Goal: Information Seeking & Learning: Compare options

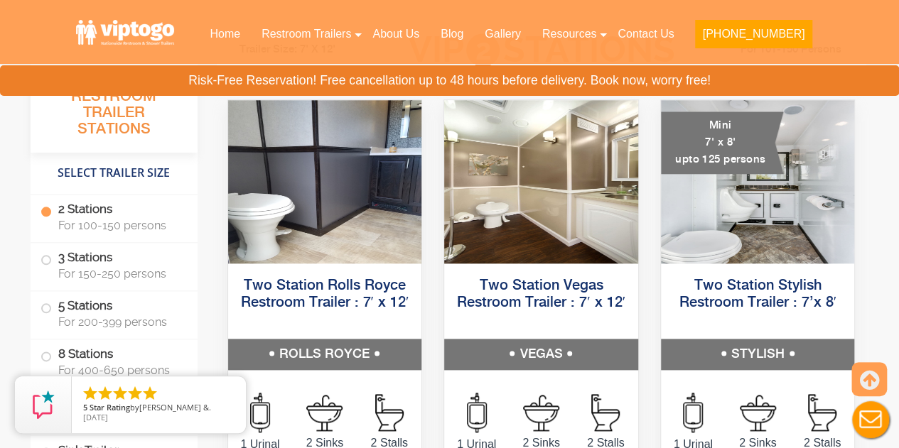
scroll to position [678, 0]
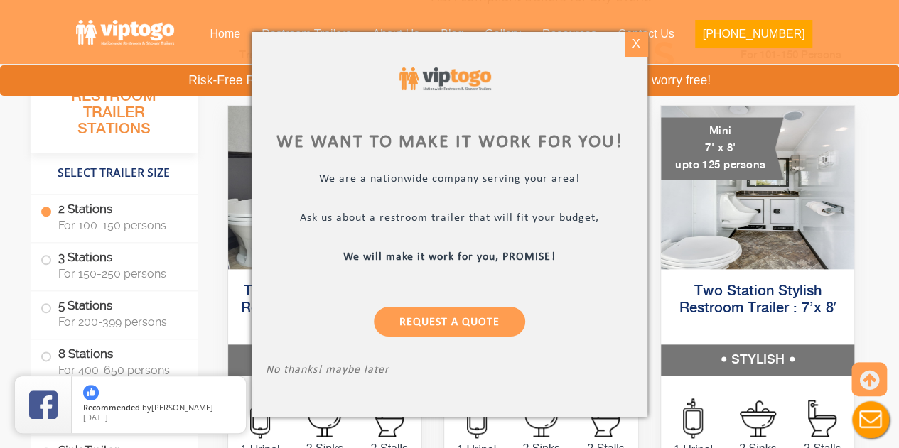
click at [640, 45] on div "X" at bounding box center [636, 44] width 22 height 24
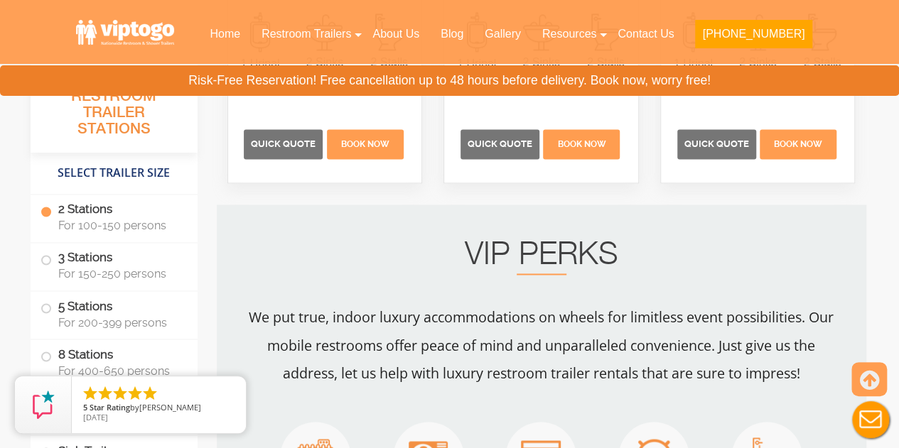
scroll to position [1061, 0]
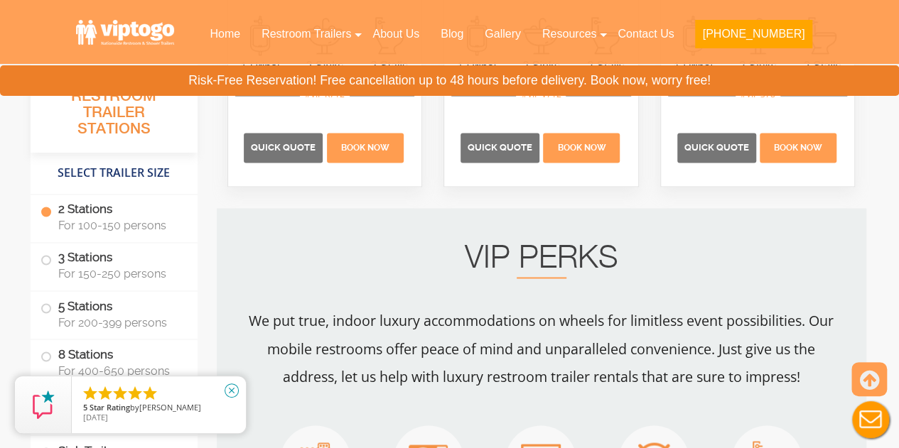
click at [229, 387] on icon "close" at bounding box center [232, 391] width 14 height 14
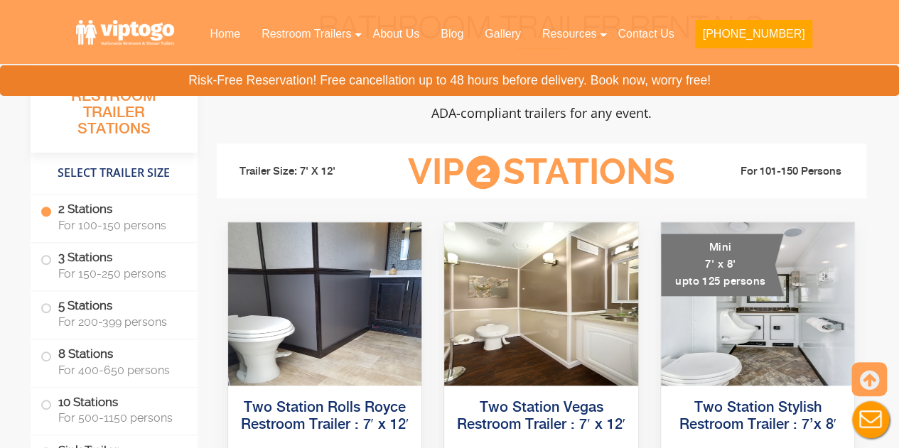
scroll to position [559, 0]
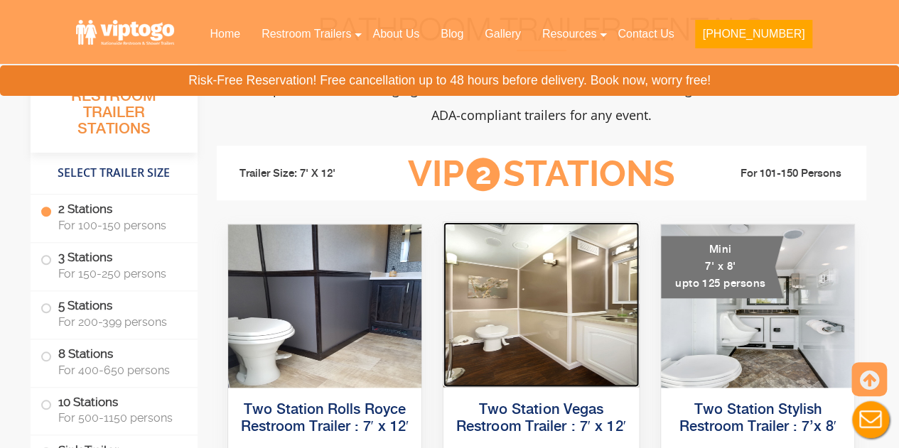
click at [576, 302] on img at bounding box center [540, 304] width 195 height 165
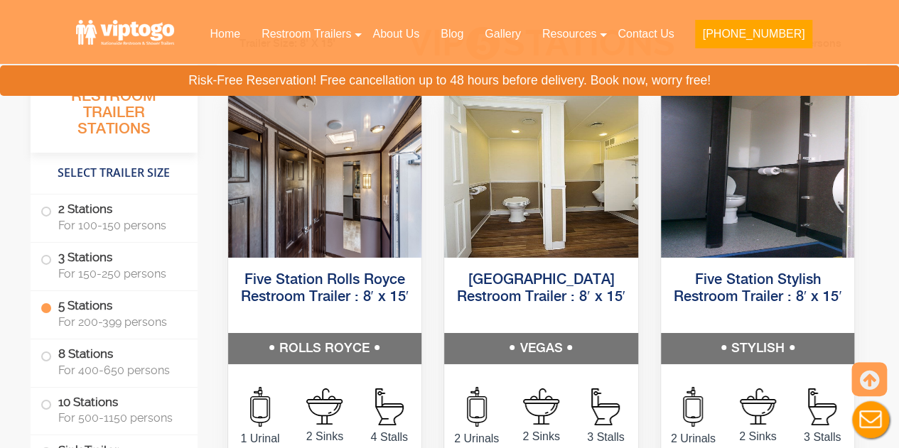
scroll to position [2199, 0]
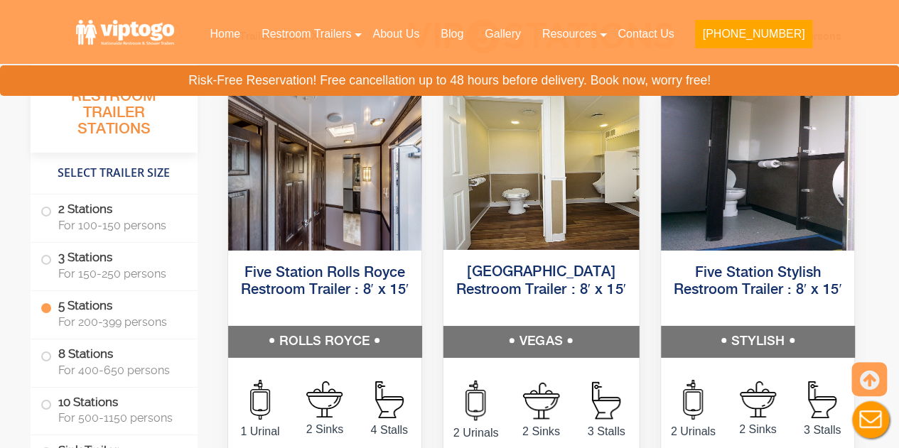
click at [517, 338] on h5 "VEGAS" at bounding box center [540, 341] width 195 height 31
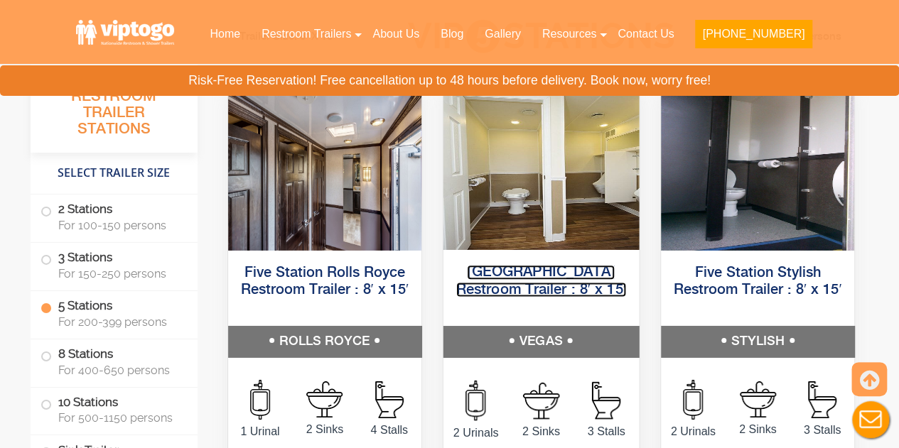
click at [519, 280] on link "[GEOGRAPHIC_DATA] Restroom Trailer : 8′ x 15′" at bounding box center [541, 281] width 170 height 32
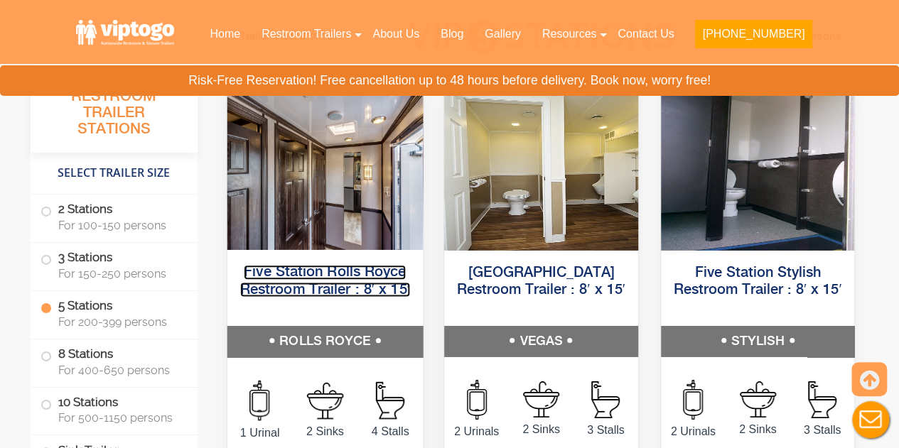
click at [281, 295] on link "Five Station Rolls Royce Restroom Trailer : 8′ x 15′" at bounding box center [324, 281] width 170 height 32
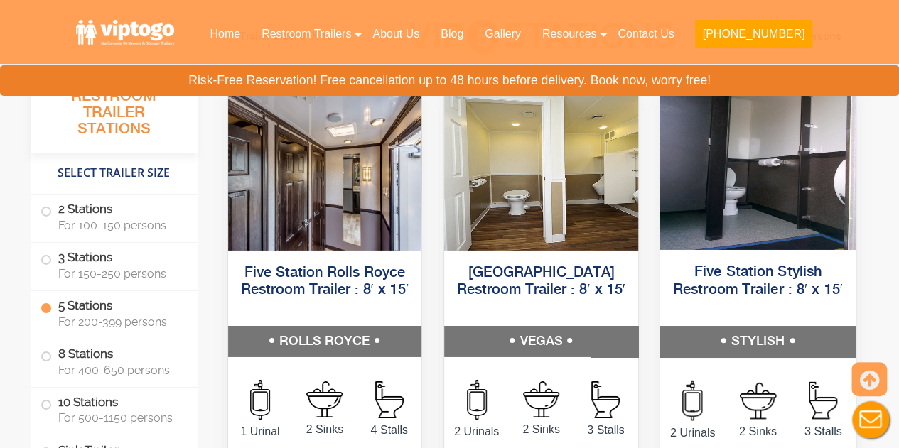
click at [761, 278] on h5 "Five Station Stylish Restroom Trailer : 8′ x 15′" at bounding box center [756, 290] width 195 height 72
click at [750, 287] on link "Five Station Stylish Restroom Trailer : 8′ x 15′" at bounding box center [758, 281] width 170 height 32
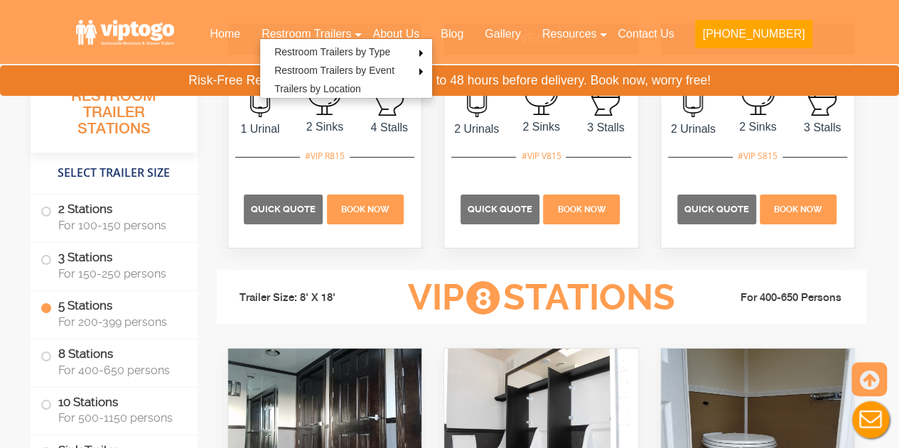
scroll to position [2500, 0]
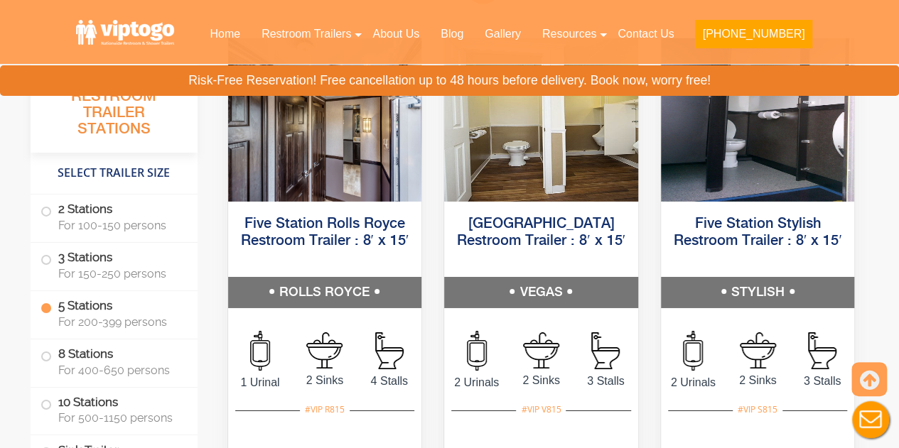
scroll to position [2238, 0]
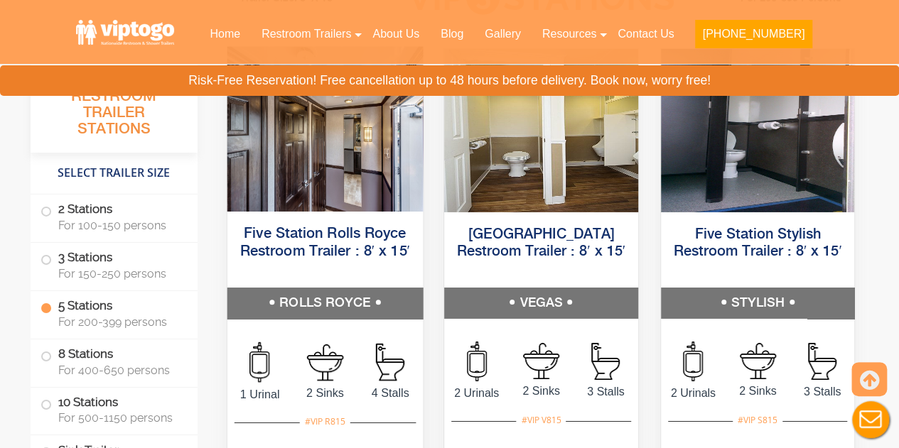
click at [359, 239] on h5 "Five Station Rolls Royce Restroom Trailer : 8′ x 15′" at bounding box center [324, 252] width 195 height 72
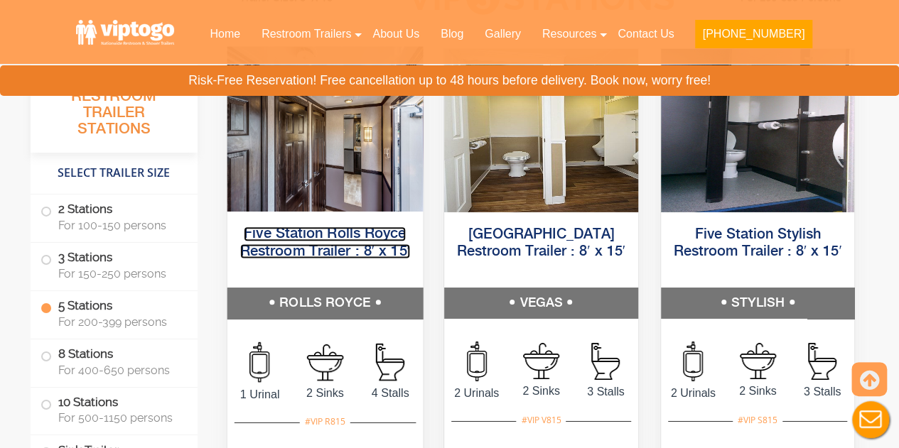
click at [329, 254] on link "Five Station Rolls Royce Restroom Trailer : 8′ x 15′" at bounding box center [324, 243] width 170 height 32
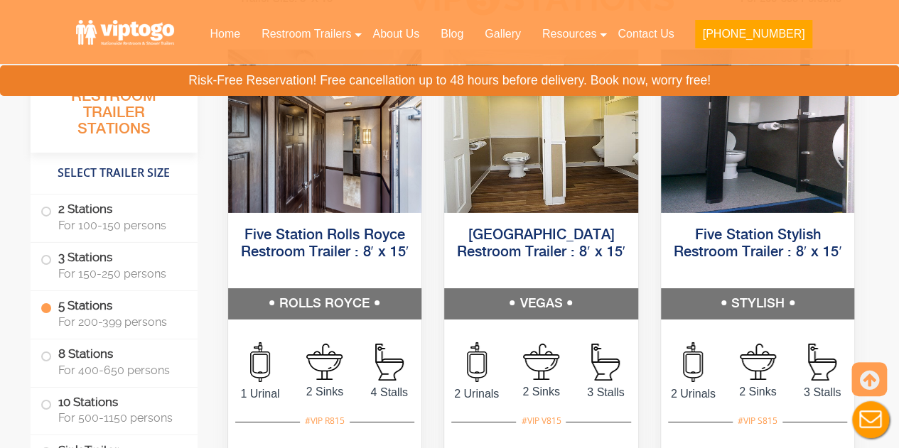
scroll to position [2223, 0]
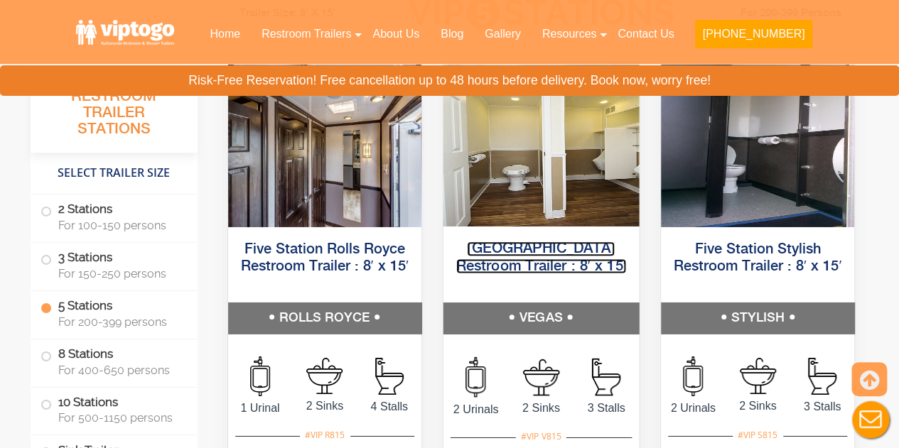
click at [524, 264] on link "[GEOGRAPHIC_DATA] Restroom Trailer : 8′ x 15′" at bounding box center [541, 258] width 170 height 32
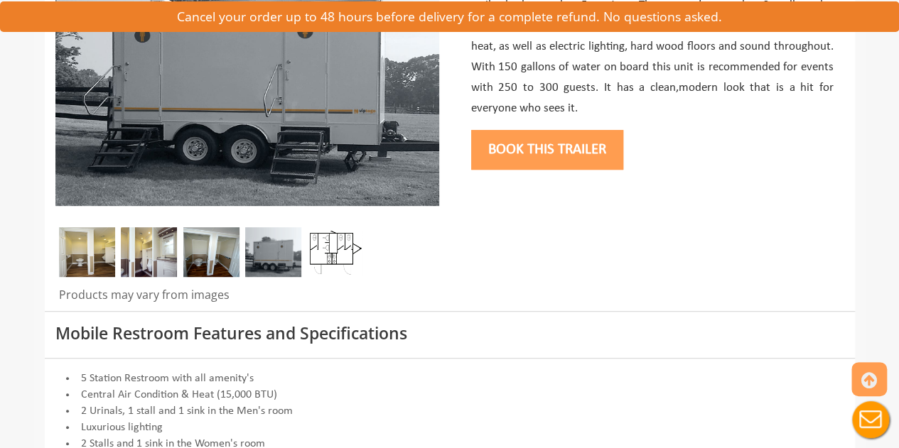
scroll to position [288, 0]
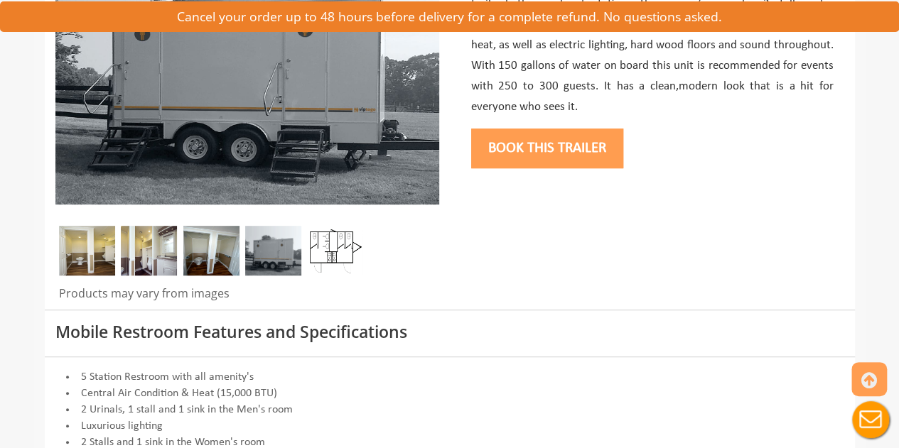
click at [340, 257] on img at bounding box center [335, 251] width 56 height 50
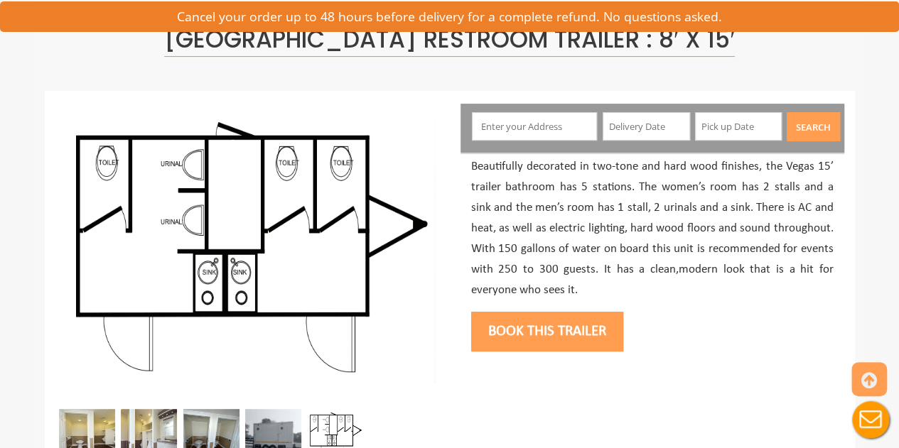
scroll to position [90, 0]
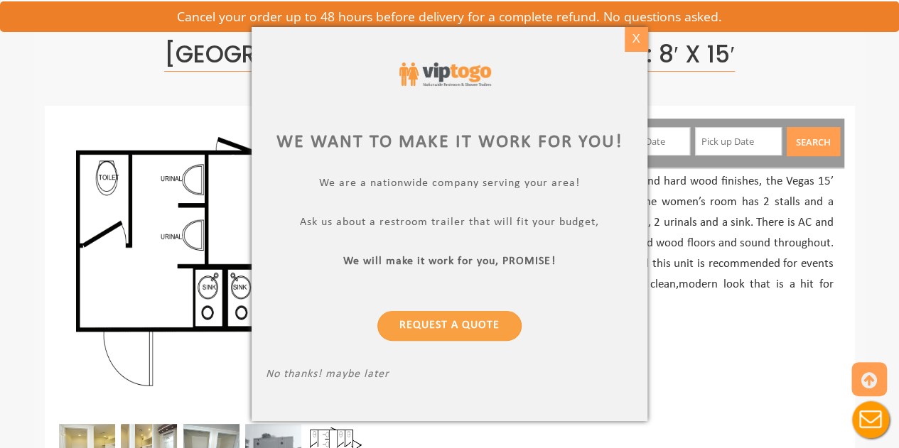
click at [641, 34] on div "X" at bounding box center [636, 39] width 22 height 24
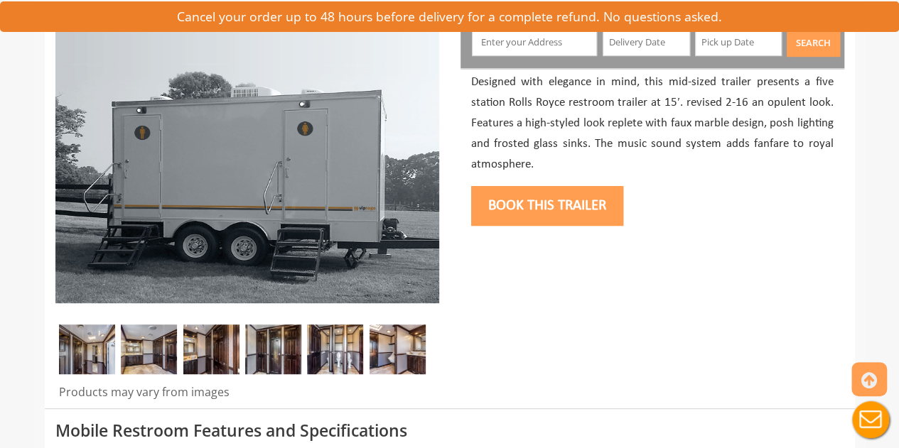
scroll to position [173, 0]
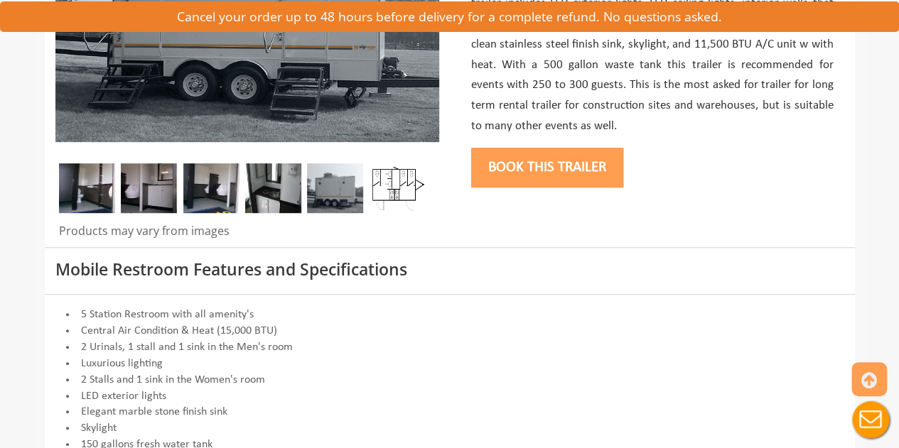
scroll to position [354, 0]
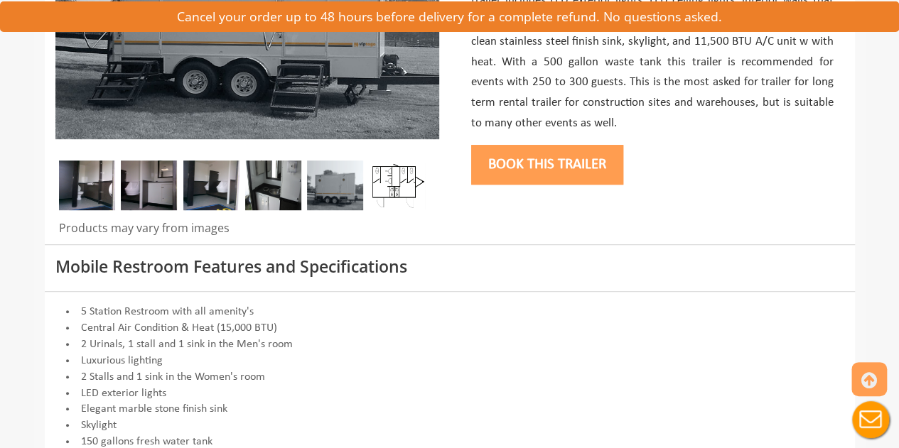
click at [388, 190] on img at bounding box center [397, 186] width 56 height 50
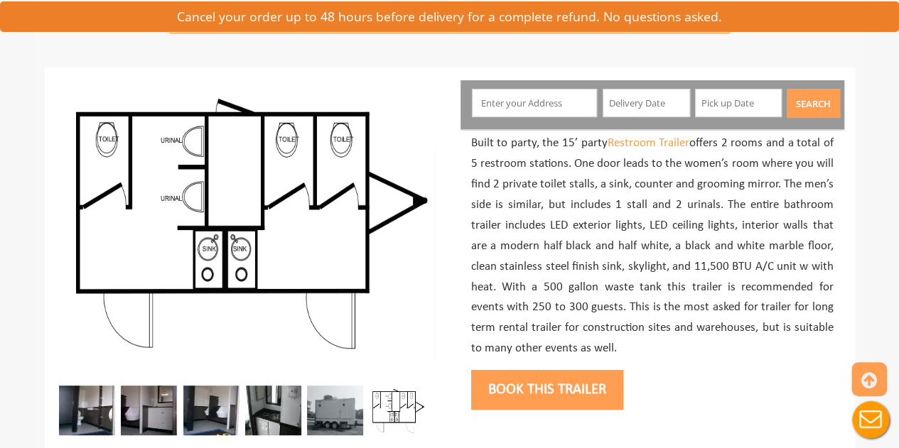
scroll to position [118, 0]
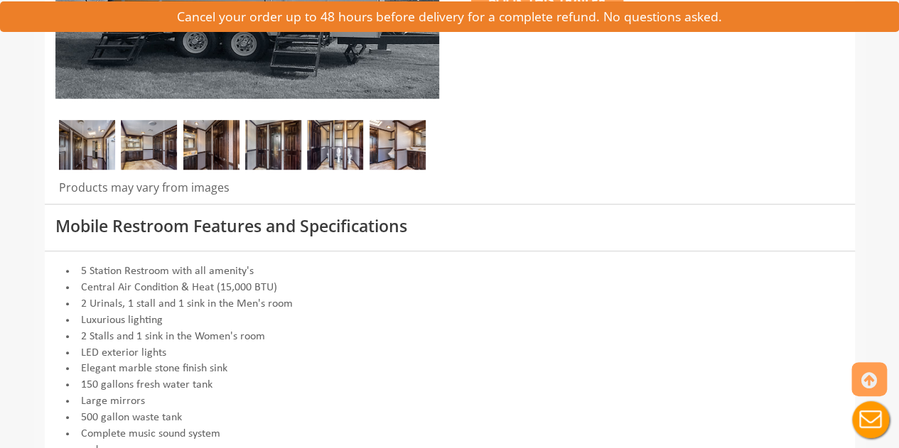
scroll to position [147, 0]
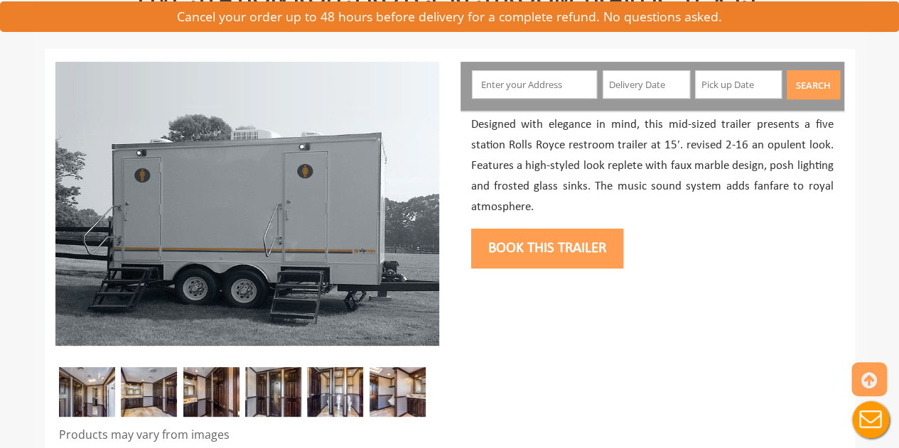
click at [103, 381] on img at bounding box center [87, 392] width 56 height 50
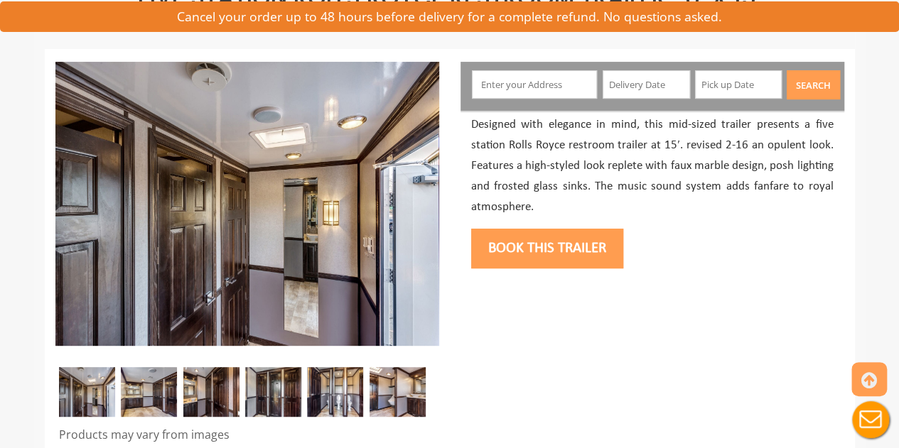
click at [129, 384] on img at bounding box center [149, 392] width 56 height 50
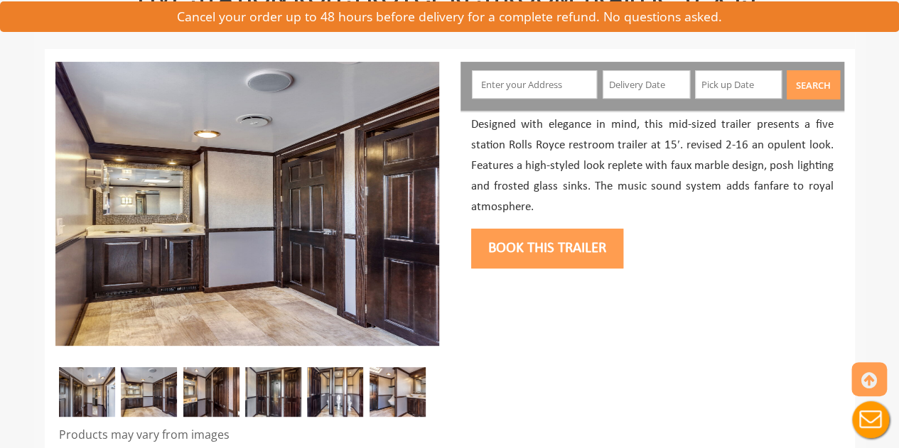
click at [215, 395] on img at bounding box center [211, 392] width 56 height 50
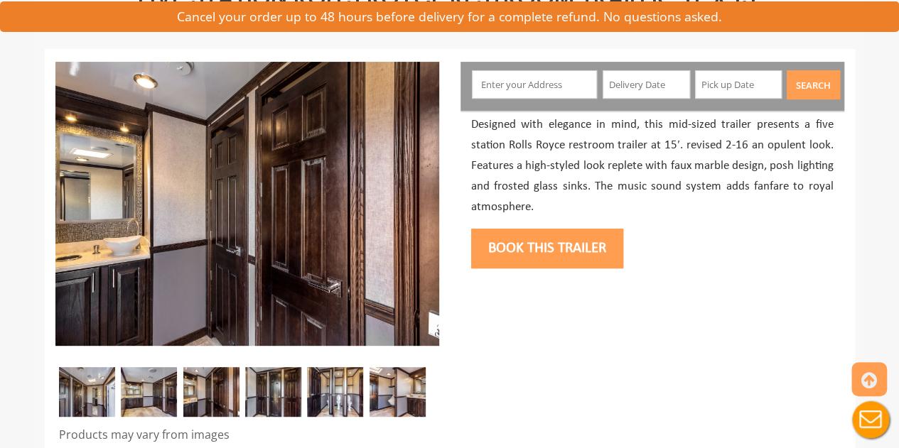
click at [252, 397] on img at bounding box center [273, 392] width 56 height 50
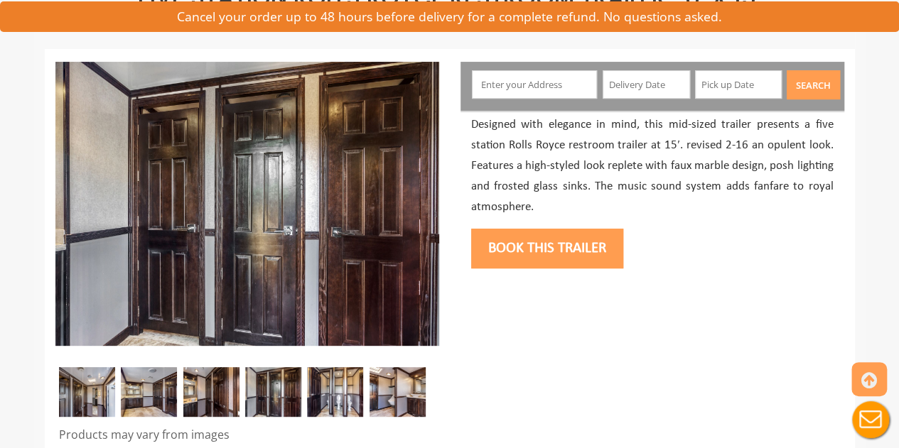
click at [359, 397] on img at bounding box center [335, 392] width 56 height 50
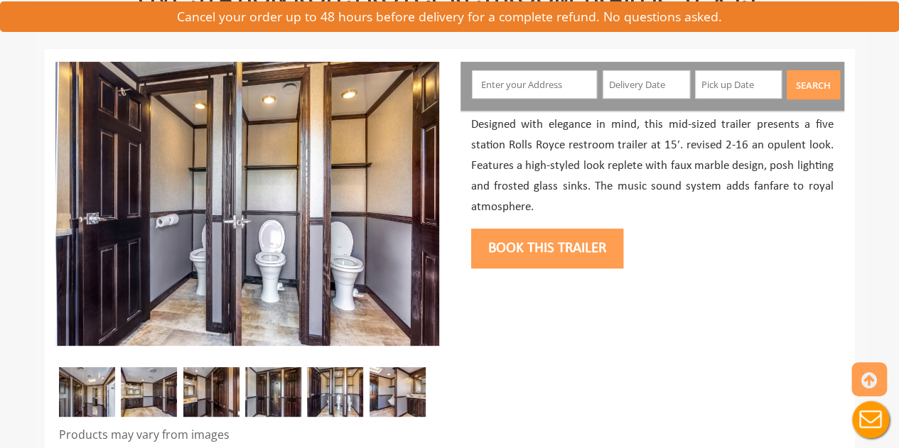
click at [381, 396] on img at bounding box center [397, 392] width 56 height 50
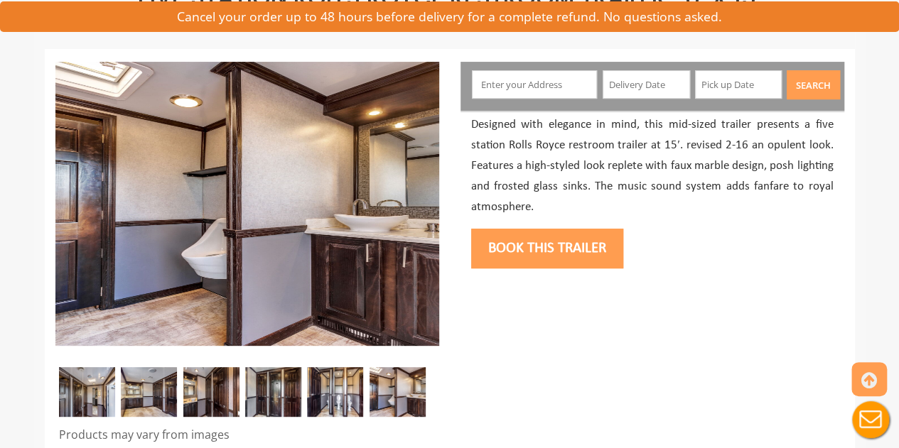
click at [336, 393] on img at bounding box center [335, 392] width 56 height 50
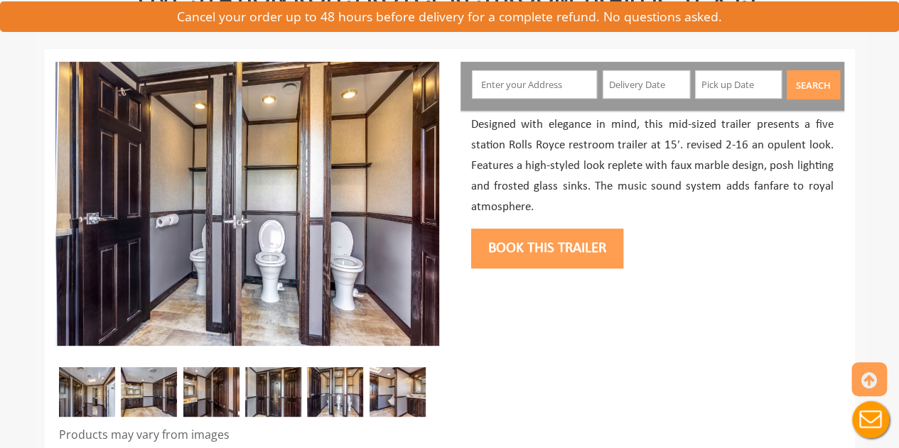
click at [99, 390] on img at bounding box center [87, 392] width 56 height 50
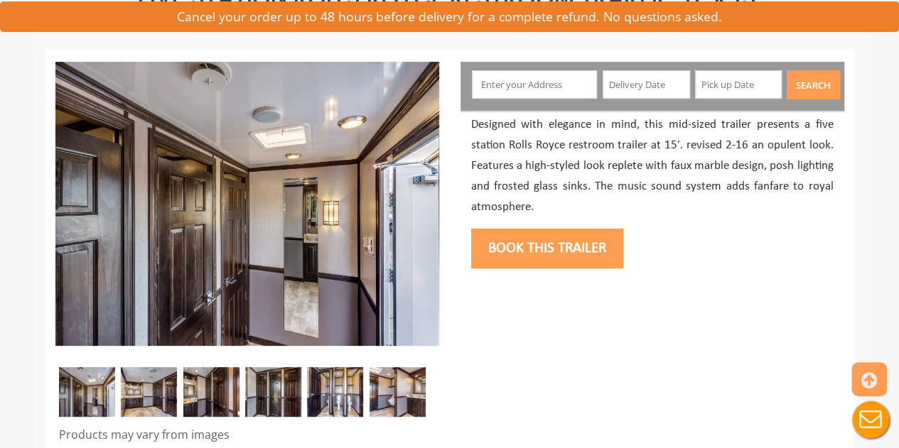
click at [333, 396] on img at bounding box center [335, 392] width 56 height 50
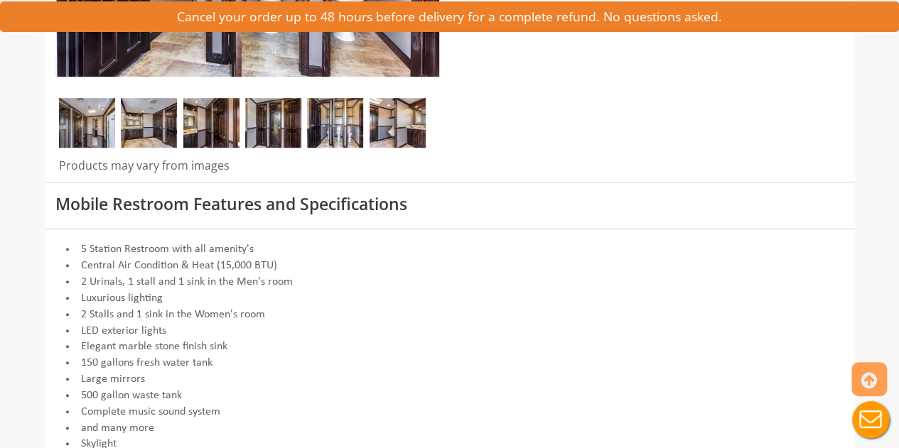
scroll to position [414, 0]
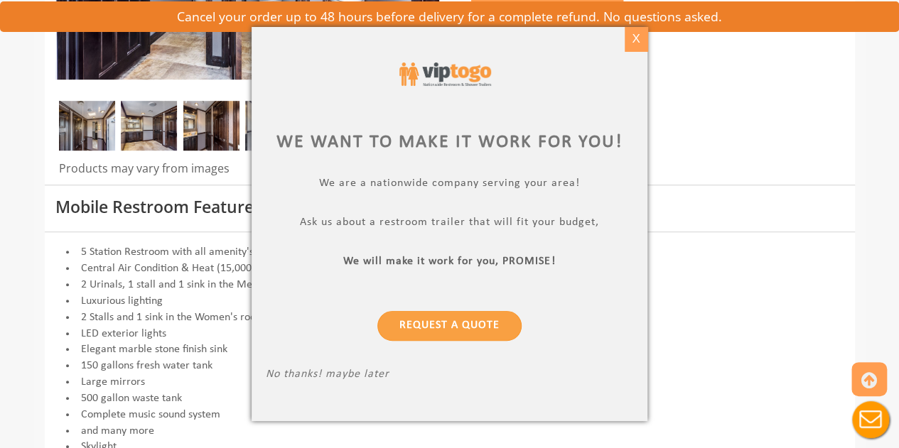
click at [637, 42] on div "X" at bounding box center [636, 39] width 22 height 24
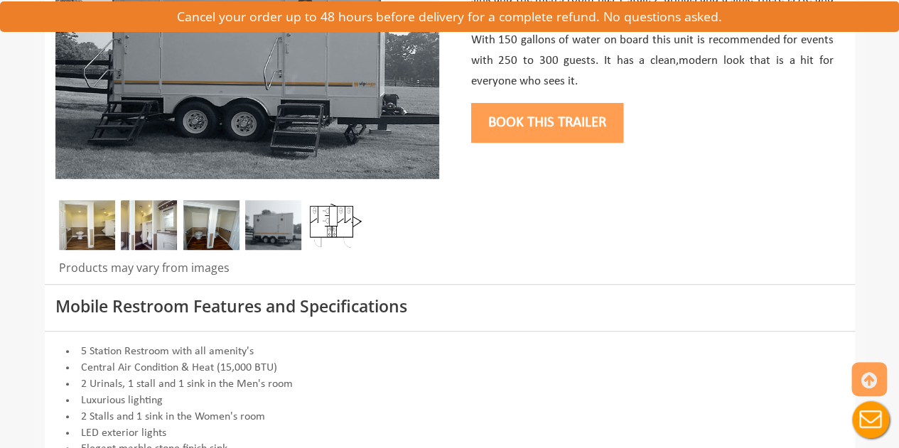
scroll to position [312, 0]
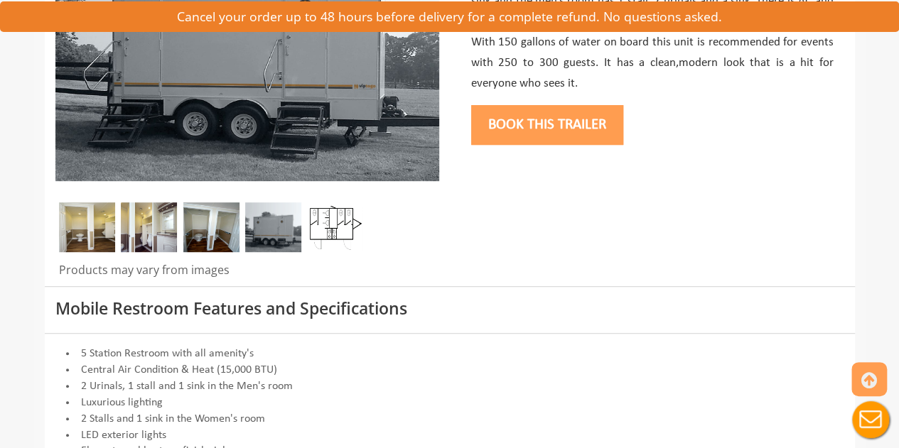
click at [279, 184] on div "Products may vary from images" at bounding box center [247, 85] width 405 height 401
